Goal: Task Accomplishment & Management: Use online tool/utility

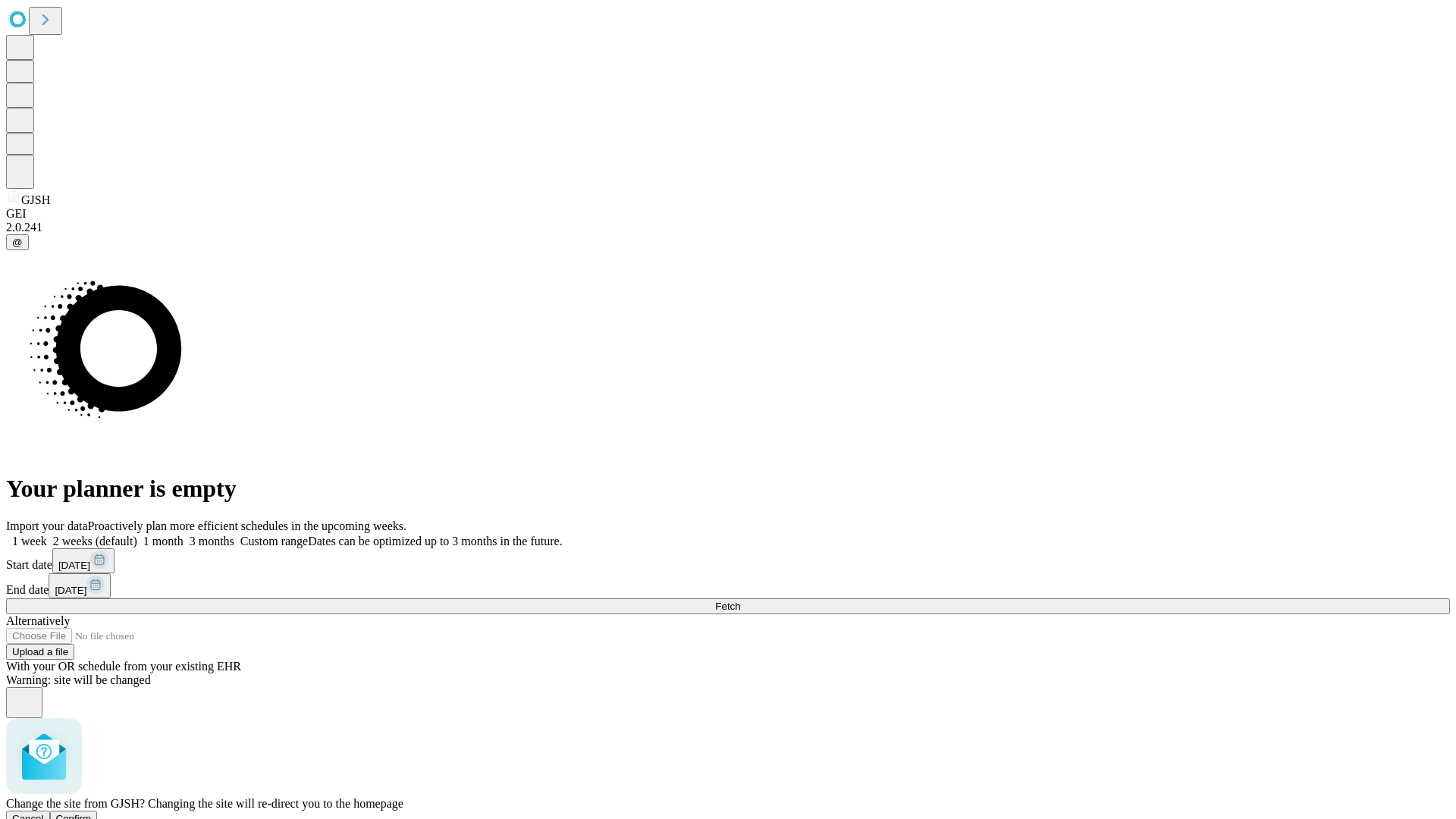
click at [91, 812] on span "Confirm" at bounding box center [74, 818] width 35 height 12
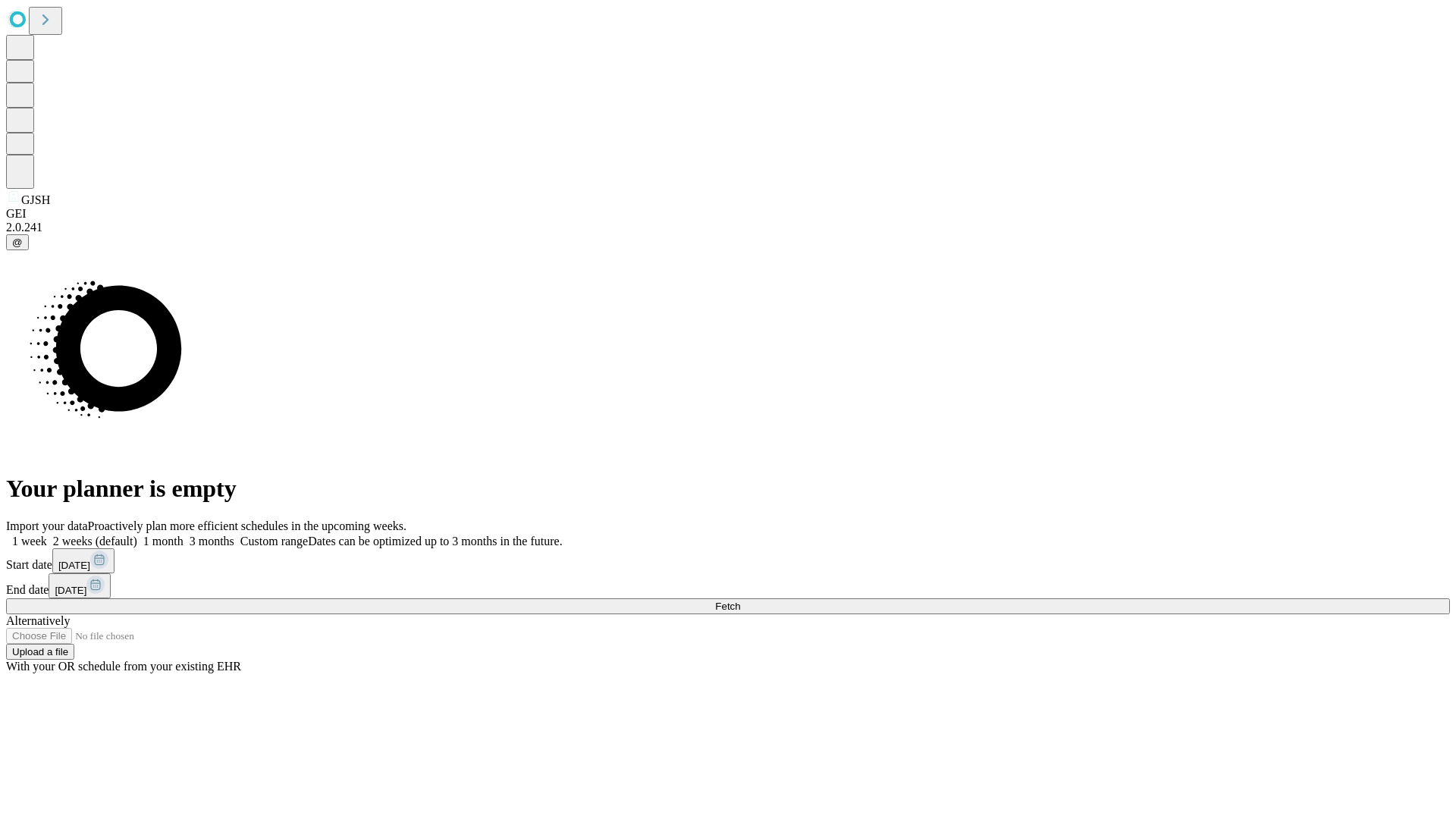
click at [184, 534] on label "1 month" at bounding box center [160, 540] width 46 height 13
click at [740, 600] on span "Fetch" at bounding box center [727, 606] width 25 height 12
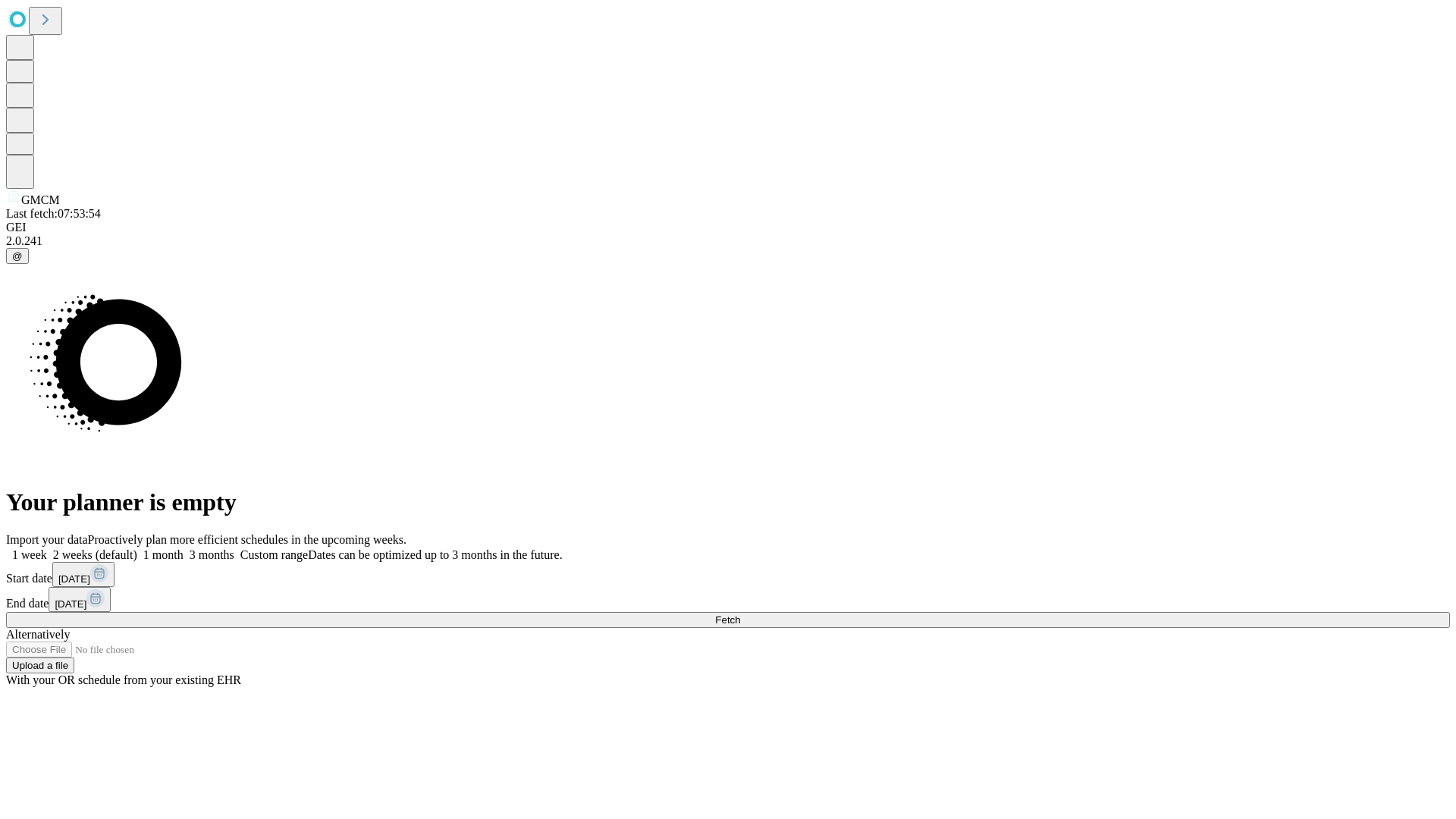
click at [184, 548] on label "1 month" at bounding box center [160, 554] width 46 height 13
click at [740, 614] on span "Fetch" at bounding box center [727, 620] width 25 height 12
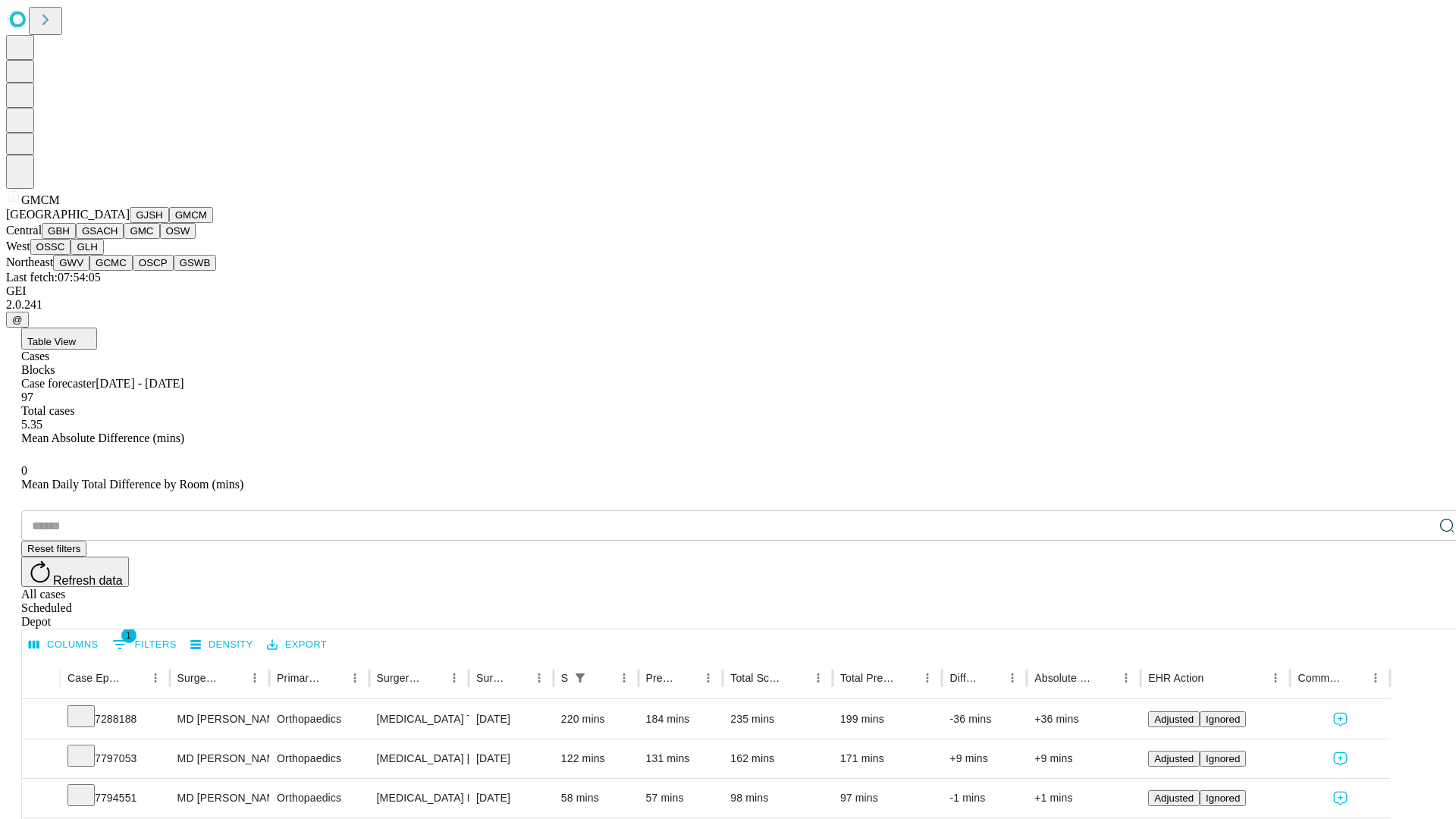
click at [76, 239] on button "GBH" at bounding box center [58, 231] width 34 height 16
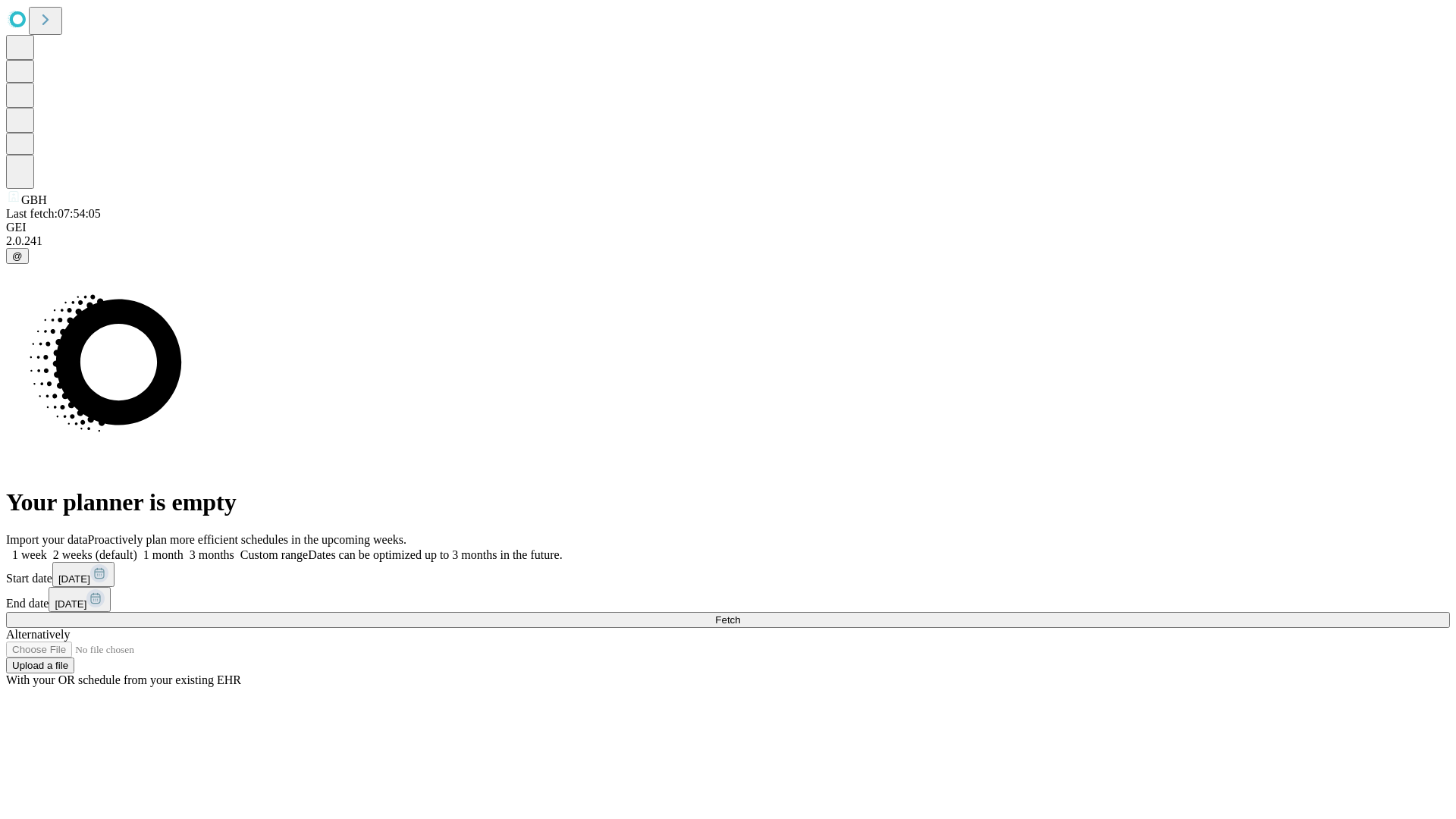
click at [184, 548] on label "1 month" at bounding box center [160, 554] width 46 height 13
click at [740, 614] on span "Fetch" at bounding box center [727, 620] width 25 height 12
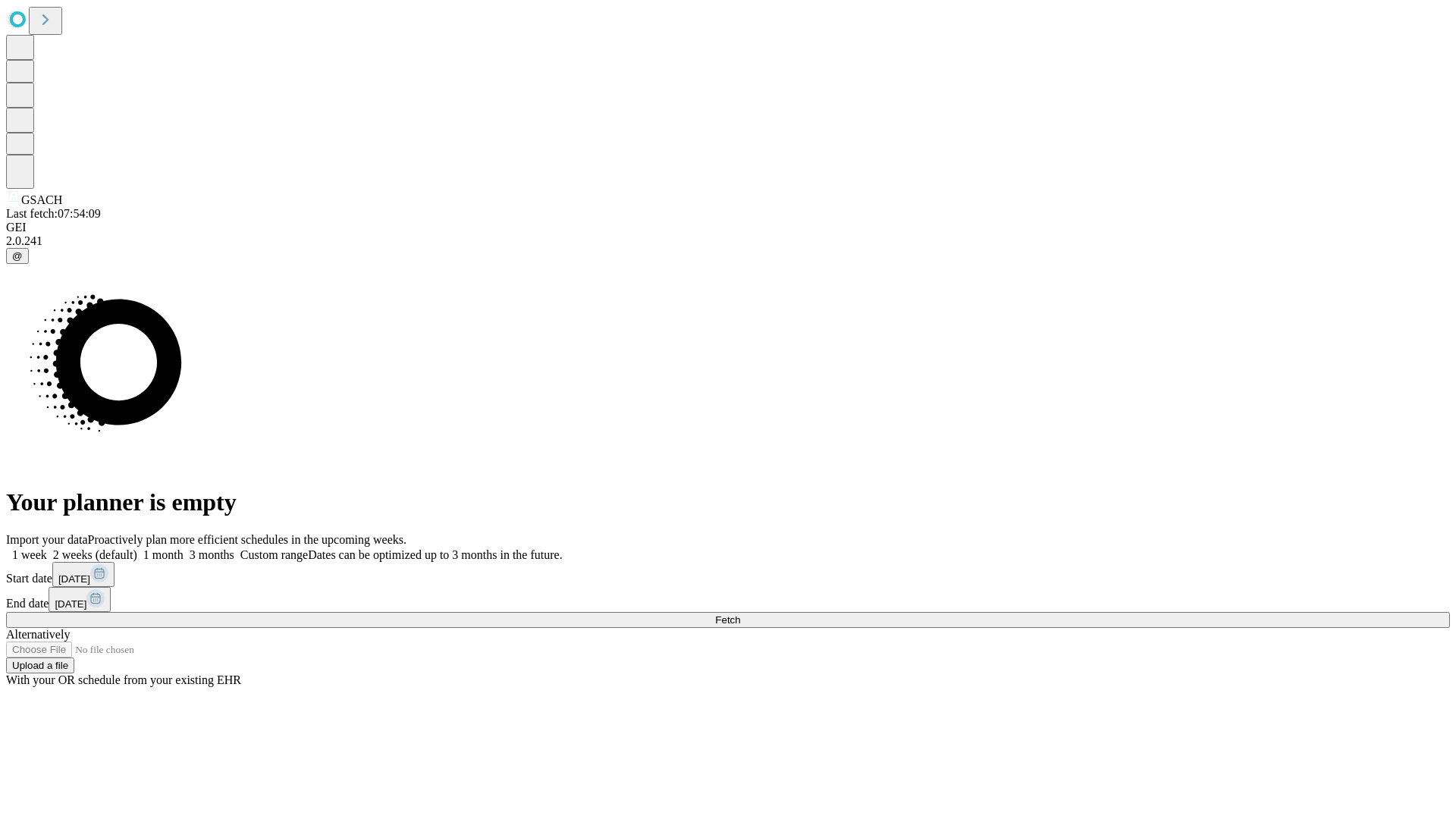
click at [184, 548] on label "1 month" at bounding box center [160, 554] width 46 height 13
click at [740, 614] on span "Fetch" at bounding box center [727, 620] width 25 height 12
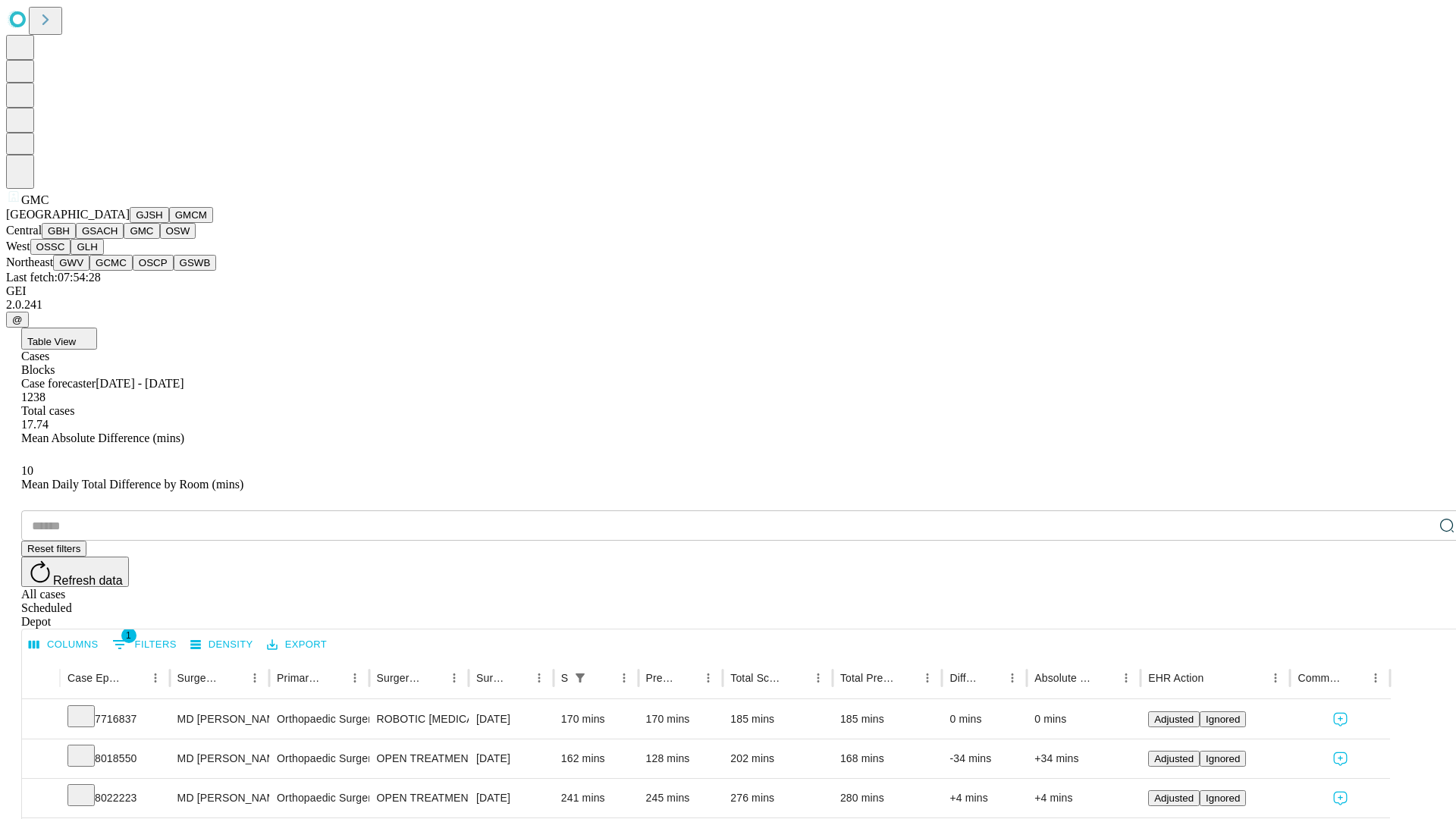
click at [160, 239] on button "OSW" at bounding box center [178, 231] width 36 height 16
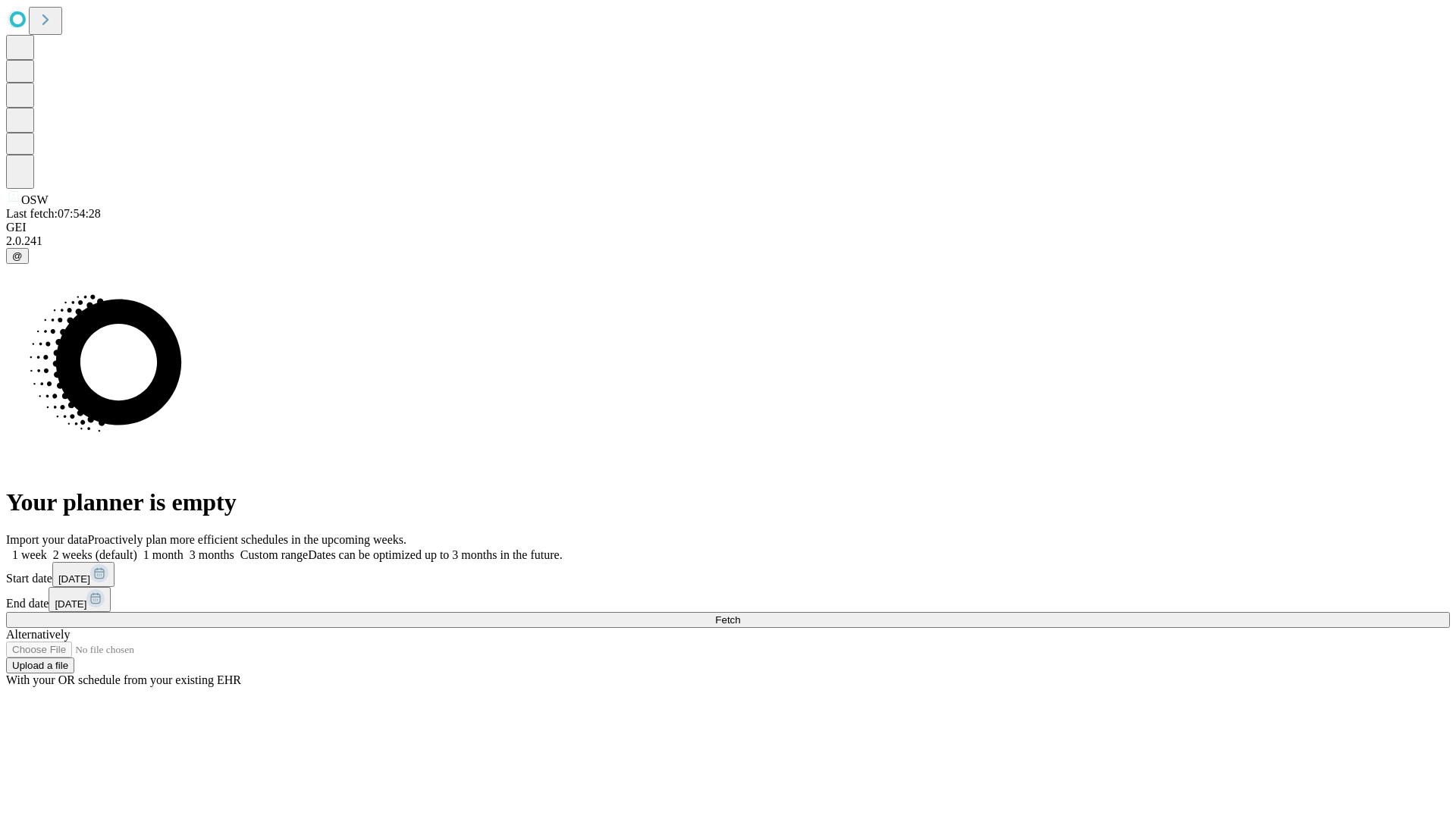
click at [184, 548] on label "1 month" at bounding box center [160, 554] width 46 height 13
click at [740, 614] on span "Fetch" at bounding box center [727, 620] width 25 height 12
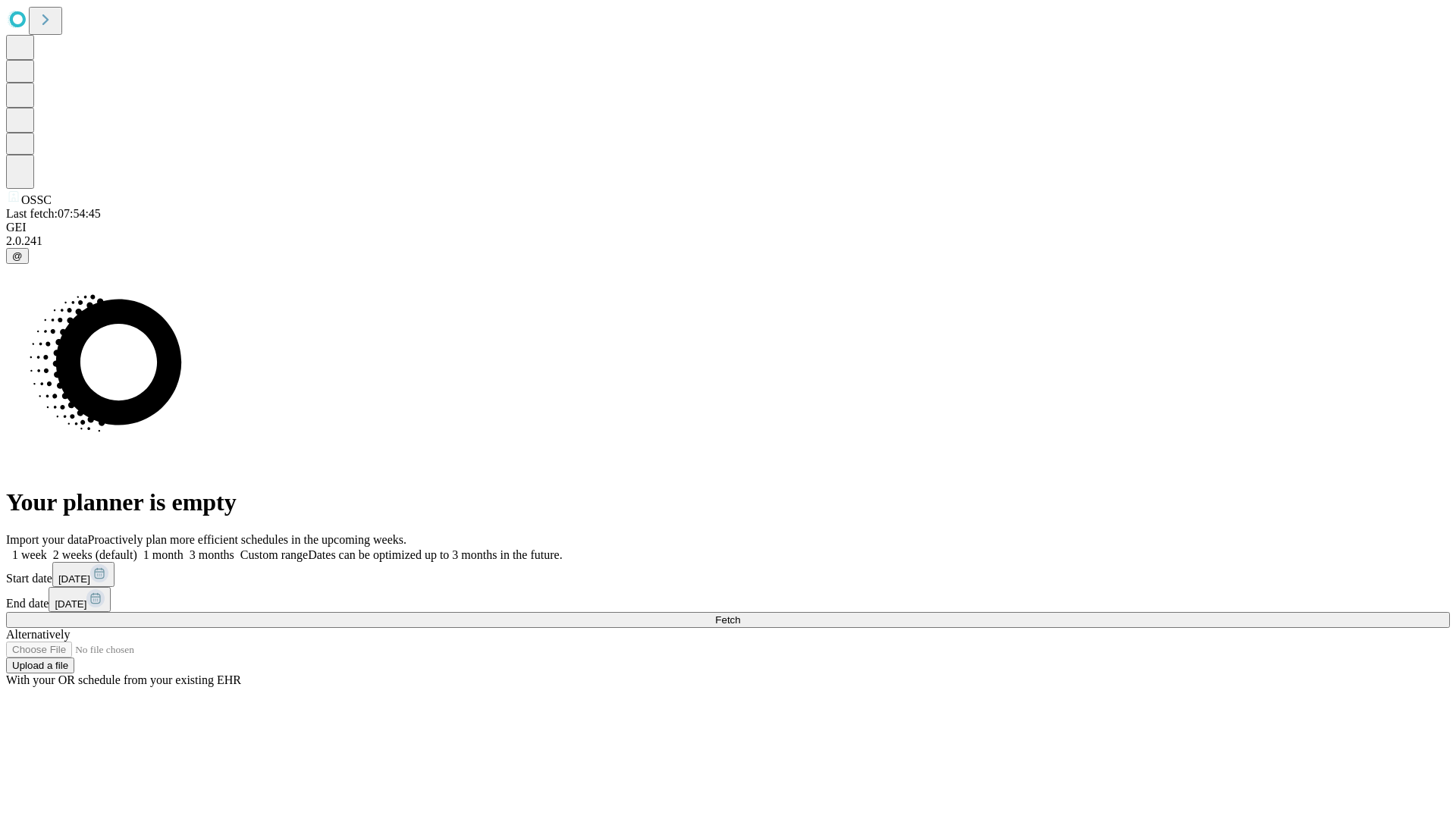
click at [184, 548] on label "1 month" at bounding box center [160, 554] width 46 height 13
click at [740, 614] on span "Fetch" at bounding box center [727, 620] width 25 height 12
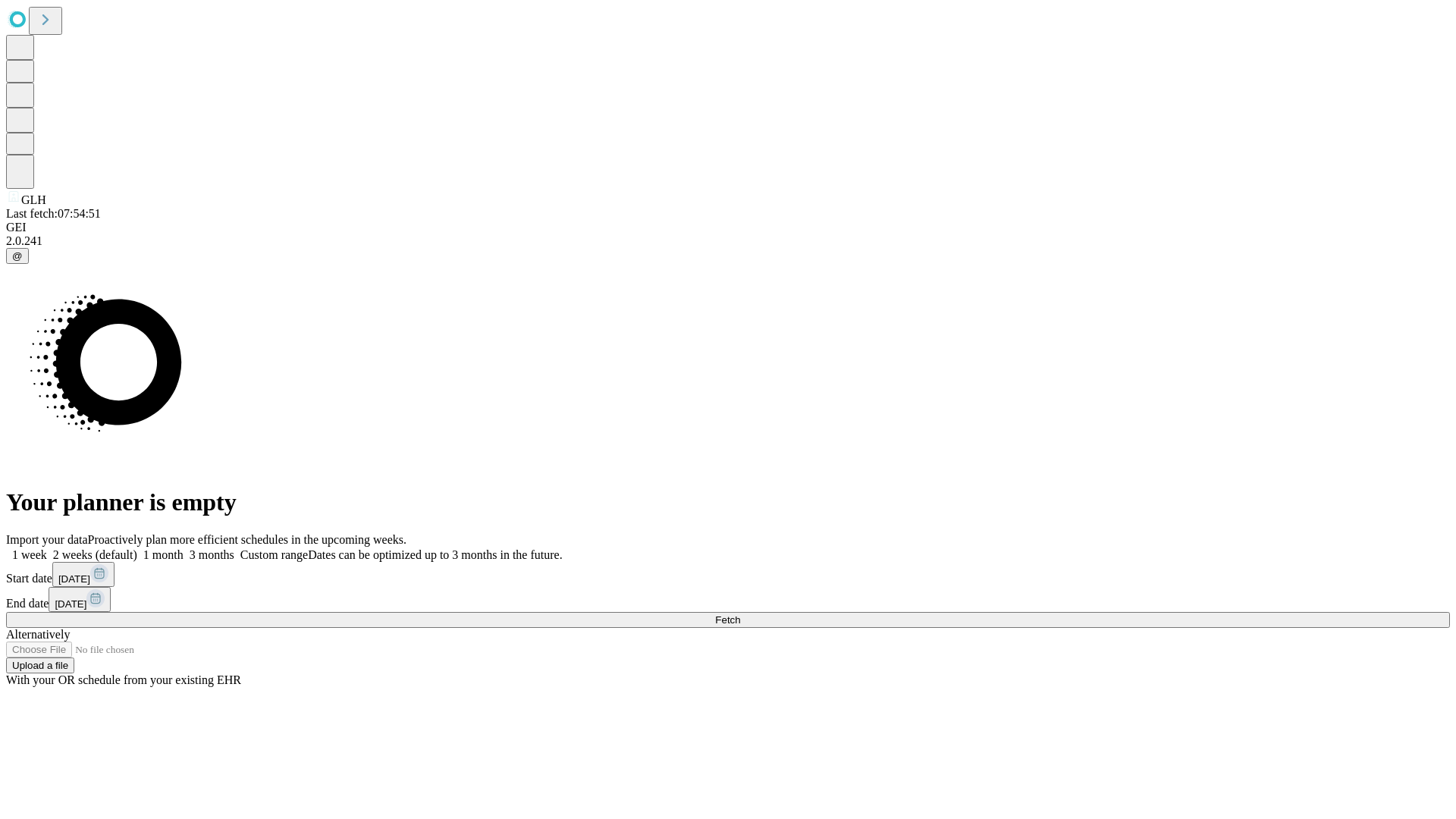
click at [184, 548] on label "1 month" at bounding box center [160, 554] width 46 height 13
click at [740, 614] on span "Fetch" at bounding box center [727, 620] width 25 height 12
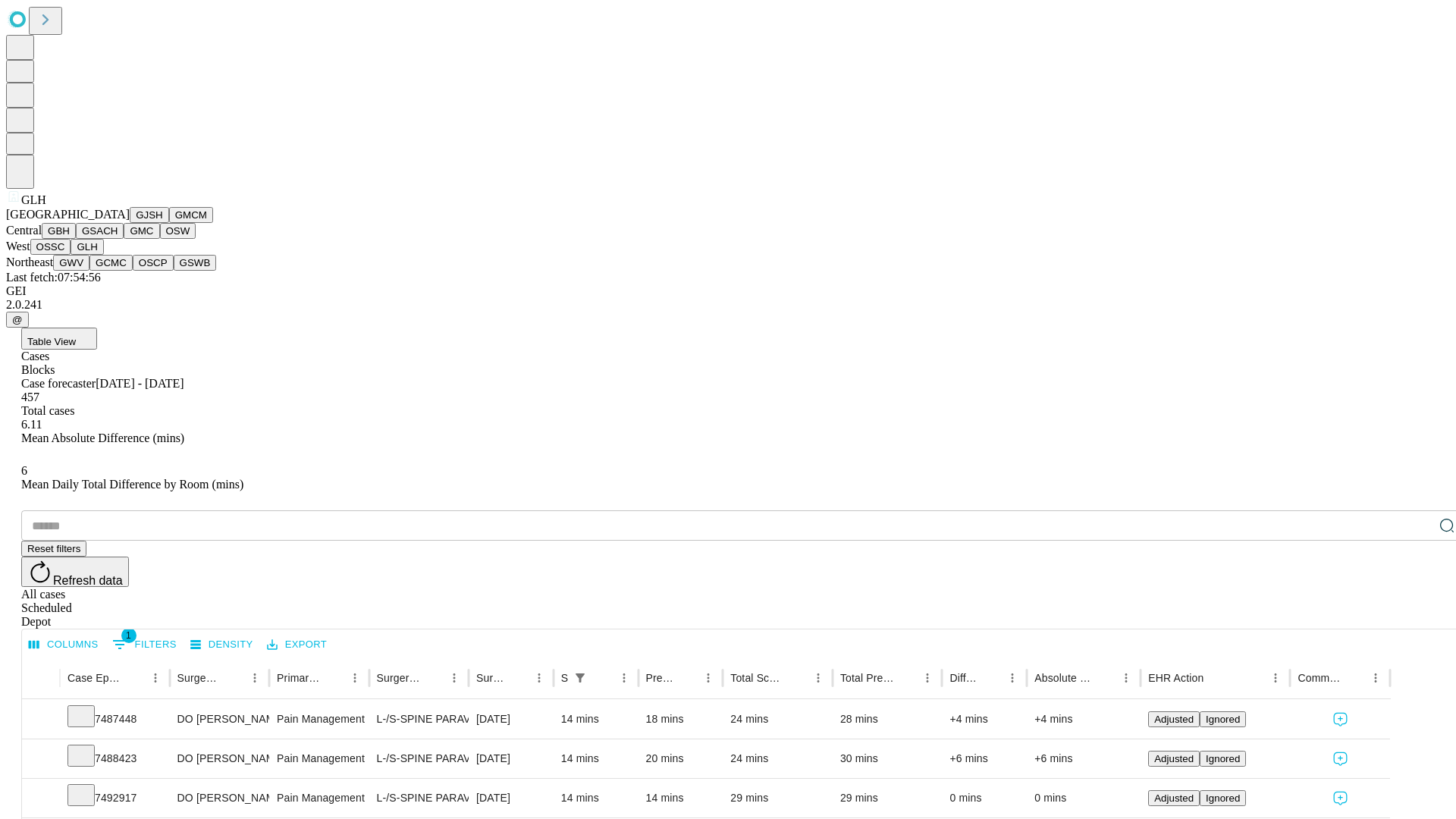
click at [89, 271] on button "GWV" at bounding box center [71, 262] width 36 height 16
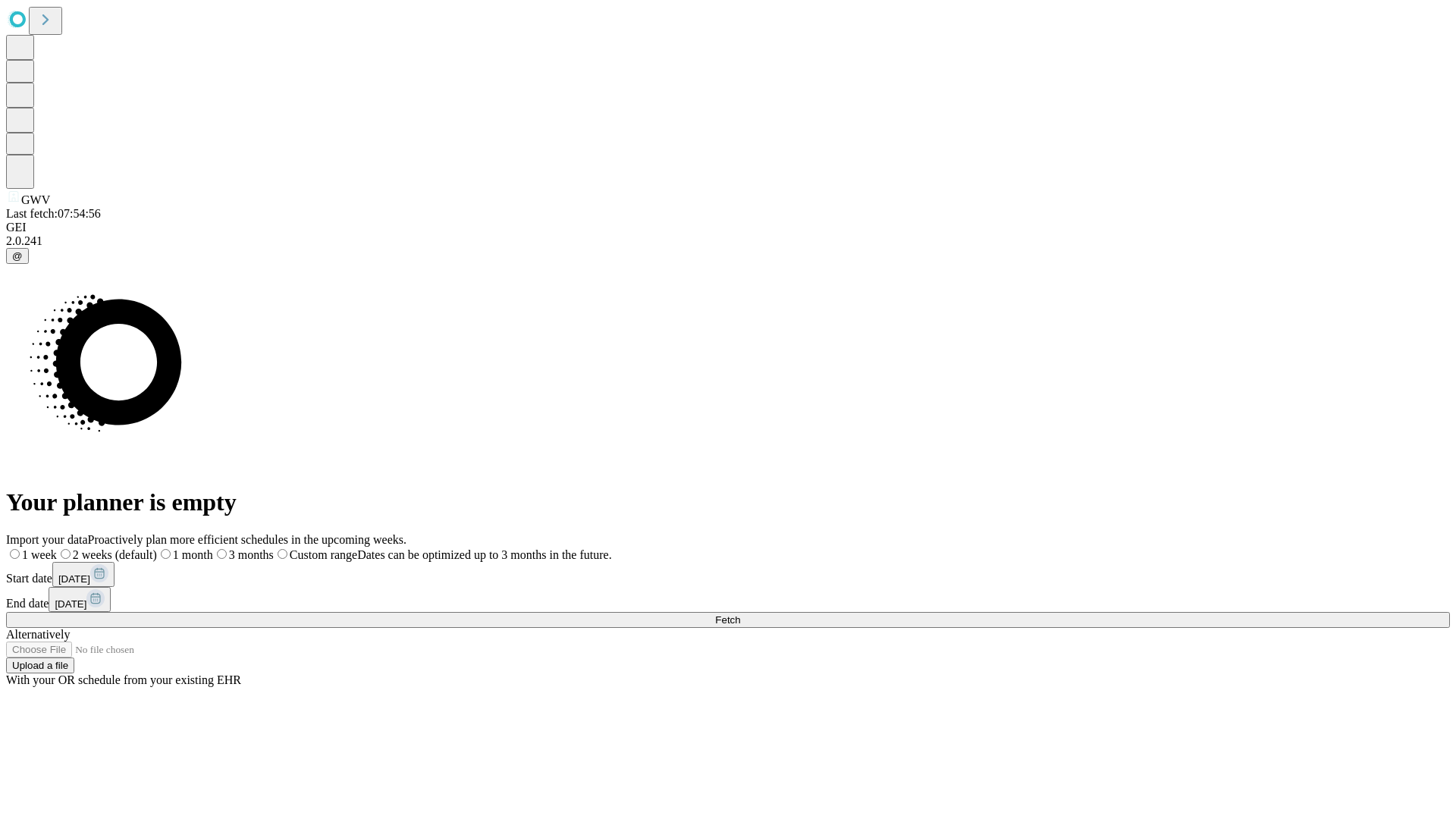
click at [213, 548] on label "1 month" at bounding box center [185, 554] width 56 height 13
click at [740, 614] on span "Fetch" at bounding box center [727, 620] width 25 height 12
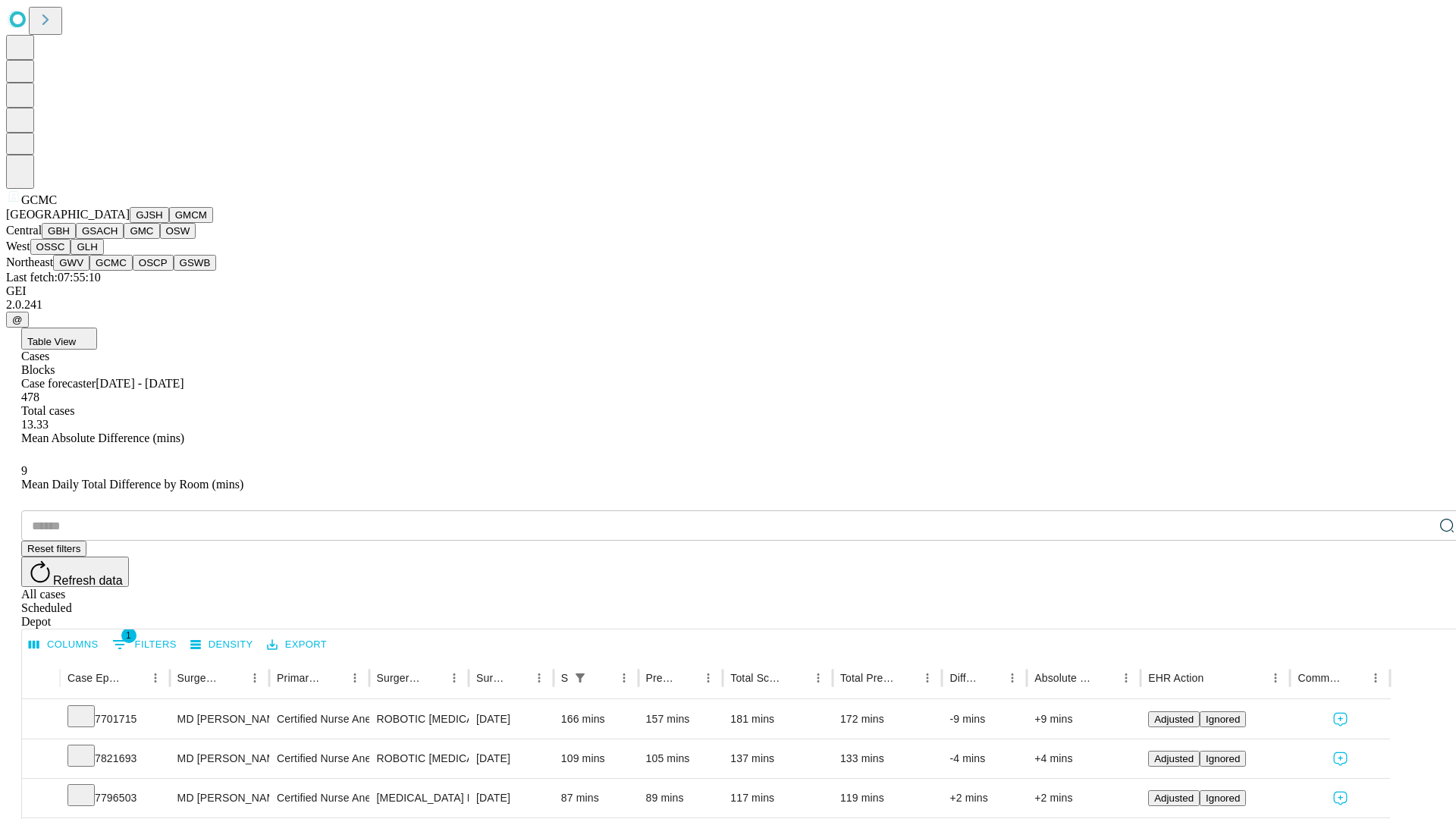
click at [133, 271] on button "OSCP" at bounding box center [153, 262] width 41 height 16
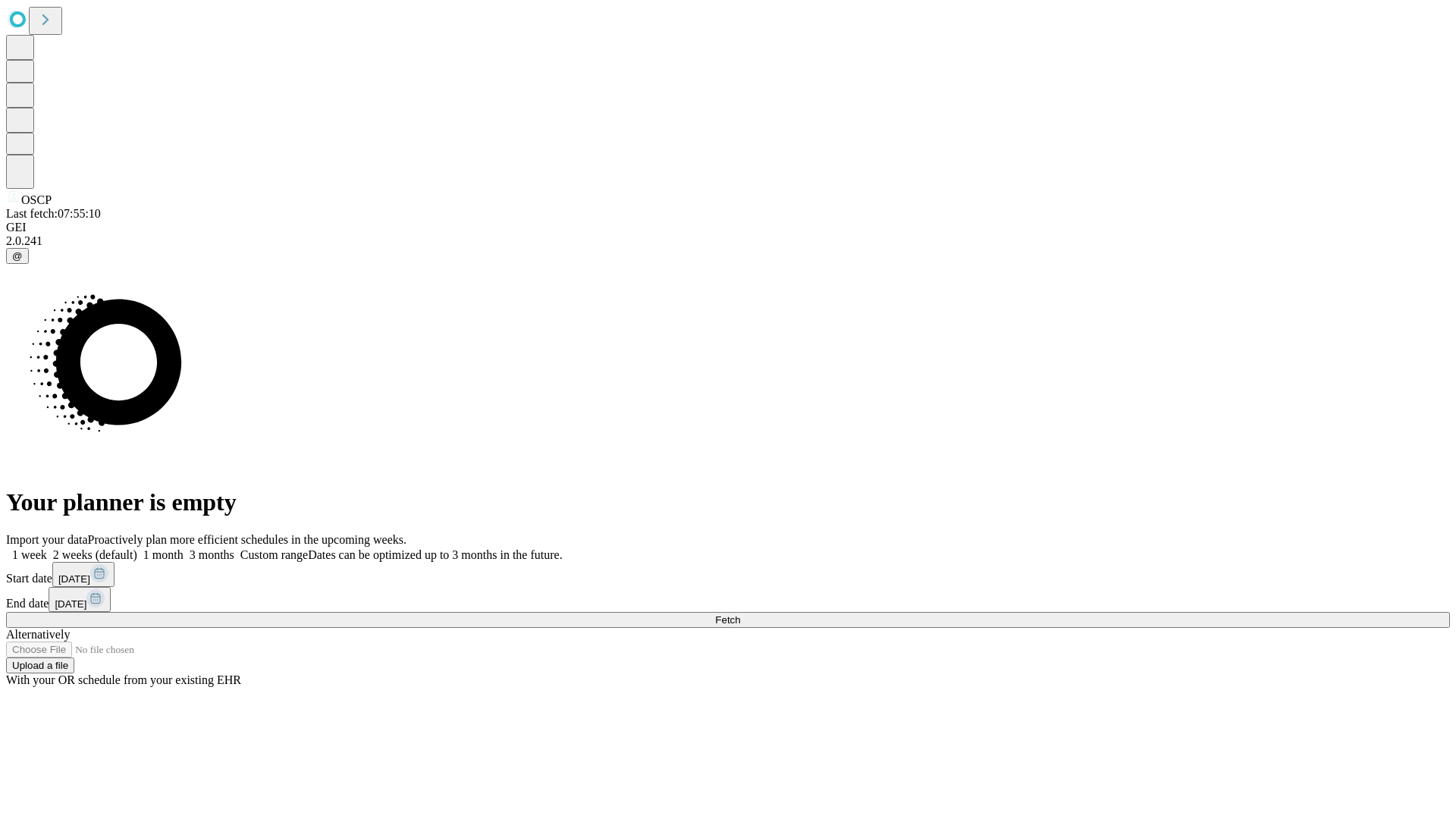
click at [184, 548] on label "1 month" at bounding box center [160, 554] width 46 height 13
click at [740, 614] on span "Fetch" at bounding box center [727, 620] width 25 height 12
